Goal: Task Accomplishment & Management: Complete application form

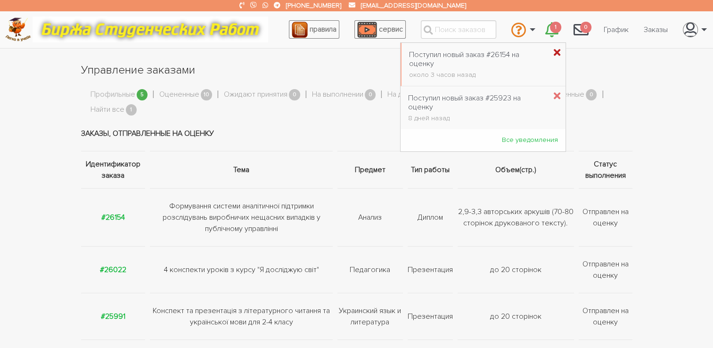
click at [554, 52] on icon "\a \a 1\a" at bounding box center [557, 53] width 7 height 10
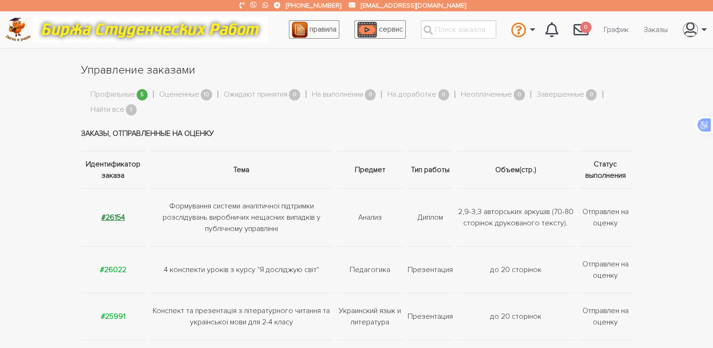
click at [111, 218] on strong "#26154" at bounding box center [113, 217] width 24 height 9
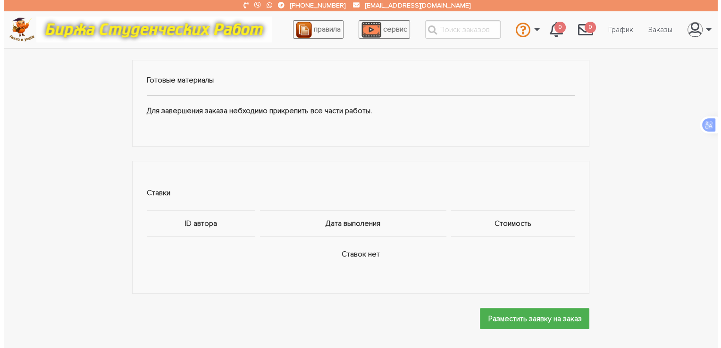
scroll to position [629, 0]
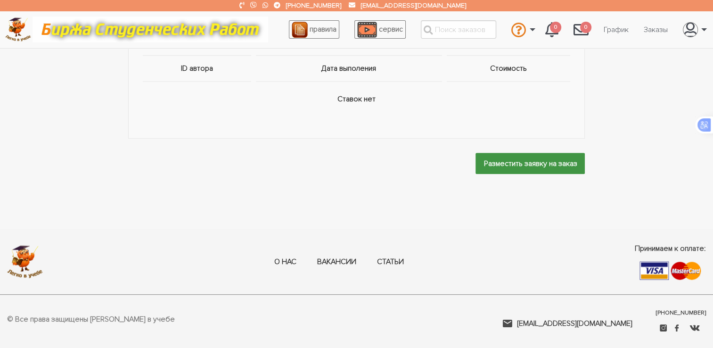
click at [493, 171] on input "Разместить заявку на заказ" at bounding box center [530, 163] width 109 height 21
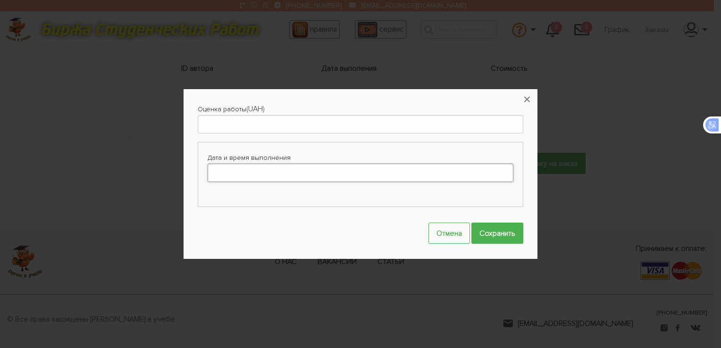
click at [307, 175] on input "Дата и время выполнения" at bounding box center [360, 173] width 306 height 18
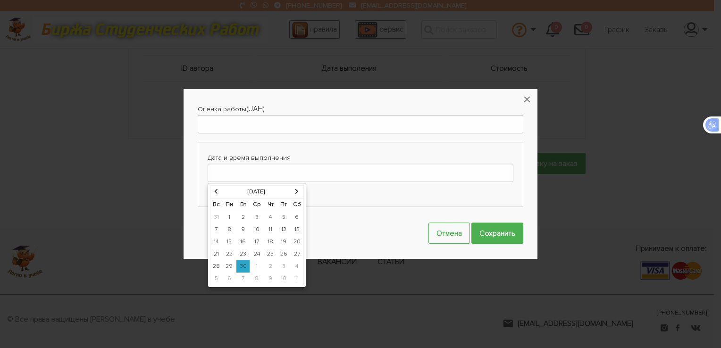
click at [295, 192] on icon at bounding box center [297, 192] width 4 height 6
click at [243, 265] on td "28" at bounding box center [243, 266] width 14 height 12
type input "[DATE] 00:00"
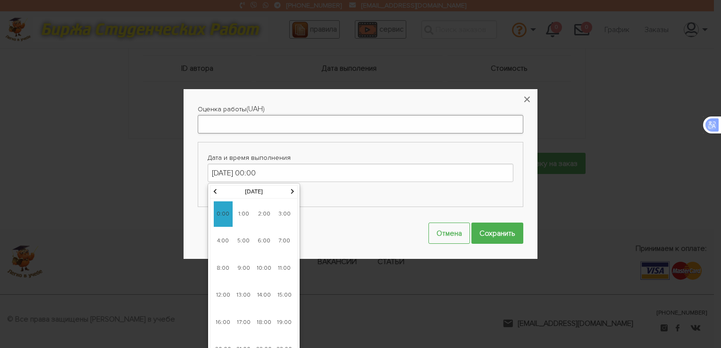
click at [224, 125] on input "Оценка работы" at bounding box center [360, 124] width 325 height 18
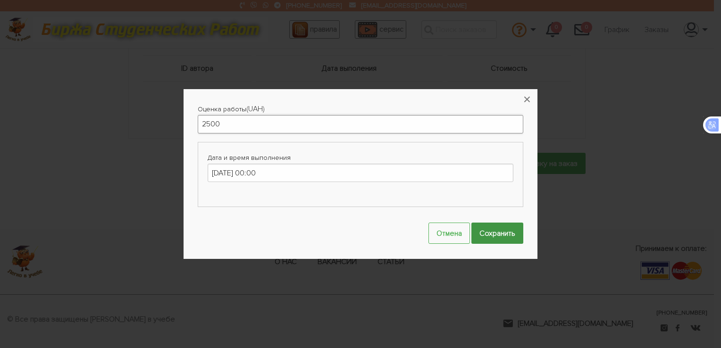
type input "2500"
click at [502, 233] on input "Сохранить" at bounding box center [497, 233] width 52 height 21
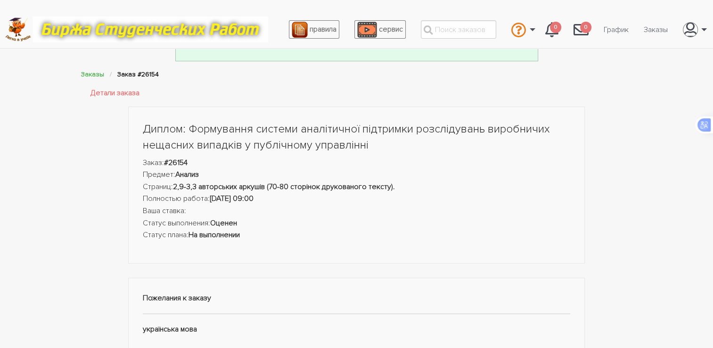
scroll to position [0, 0]
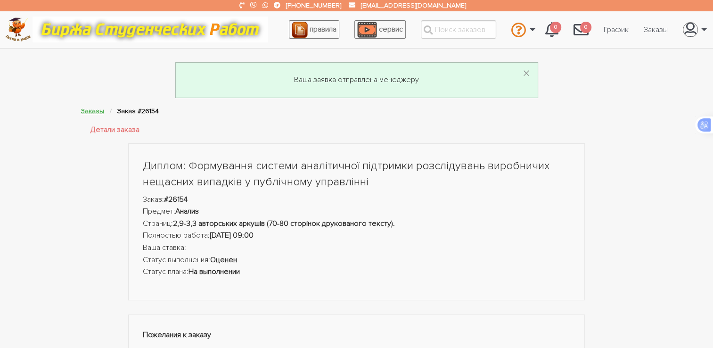
click at [95, 112] on link "Заказы" at bounding box center [92, 111] width 23 height 8
